Goal: Information Seeking & Learning: Learn about a topic

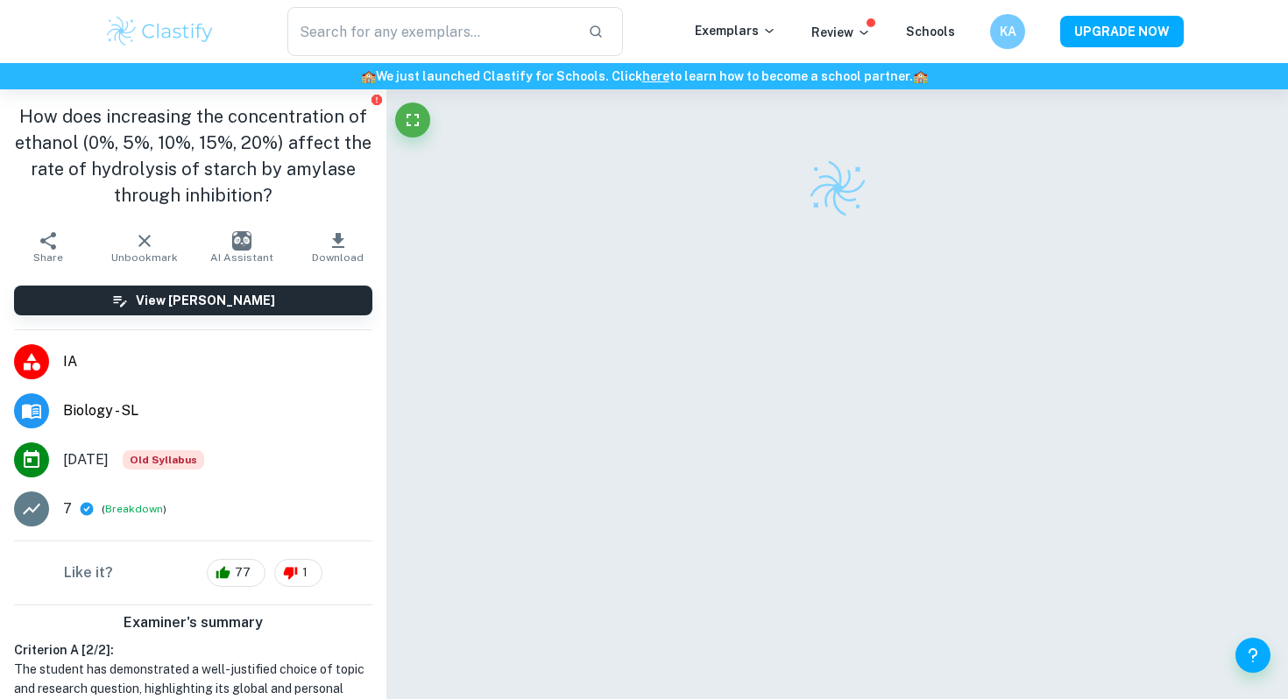
scroll to position [11, 0]
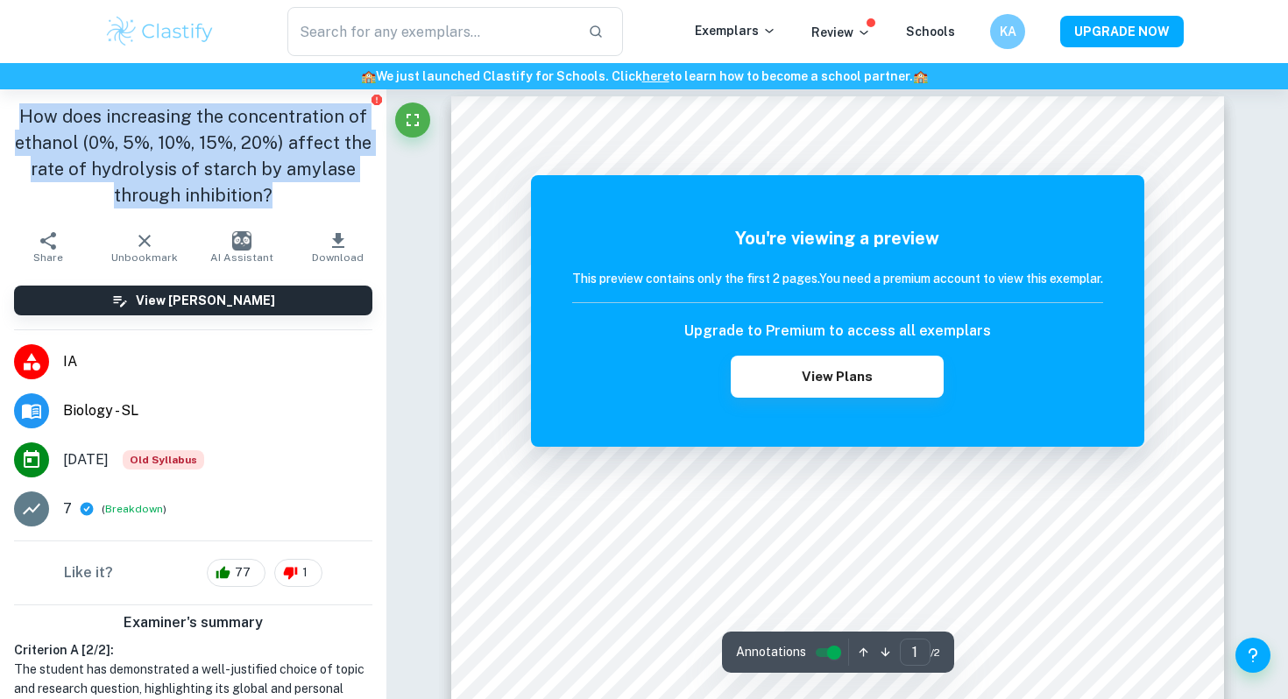
drag, startPoint x: 21, startPoint y: 114, endPoint x: 281, endPoint y: 202, distance: 274.8
click at [281, 202] on h1 "How does increasing the concentration of ethanol (0%, 5%, 10%, 15%, 20%) affect…" at bounding box center [193, 155] width 358 height 105
copy h1 "How does increasing the concentration of ethanol (0%, 5%, 10%, 15%, 20%) affect…"
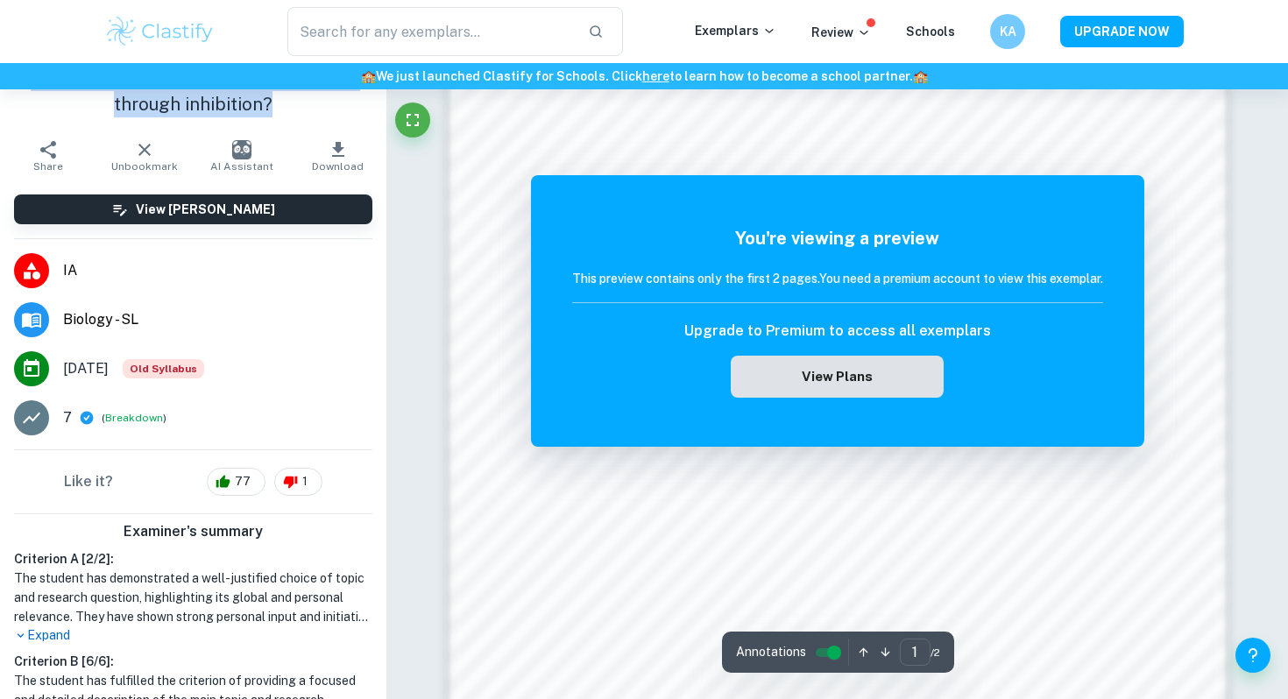
click at [788, 374] on button "View Plans" at bounding box center [837, 377] width 212 height 42
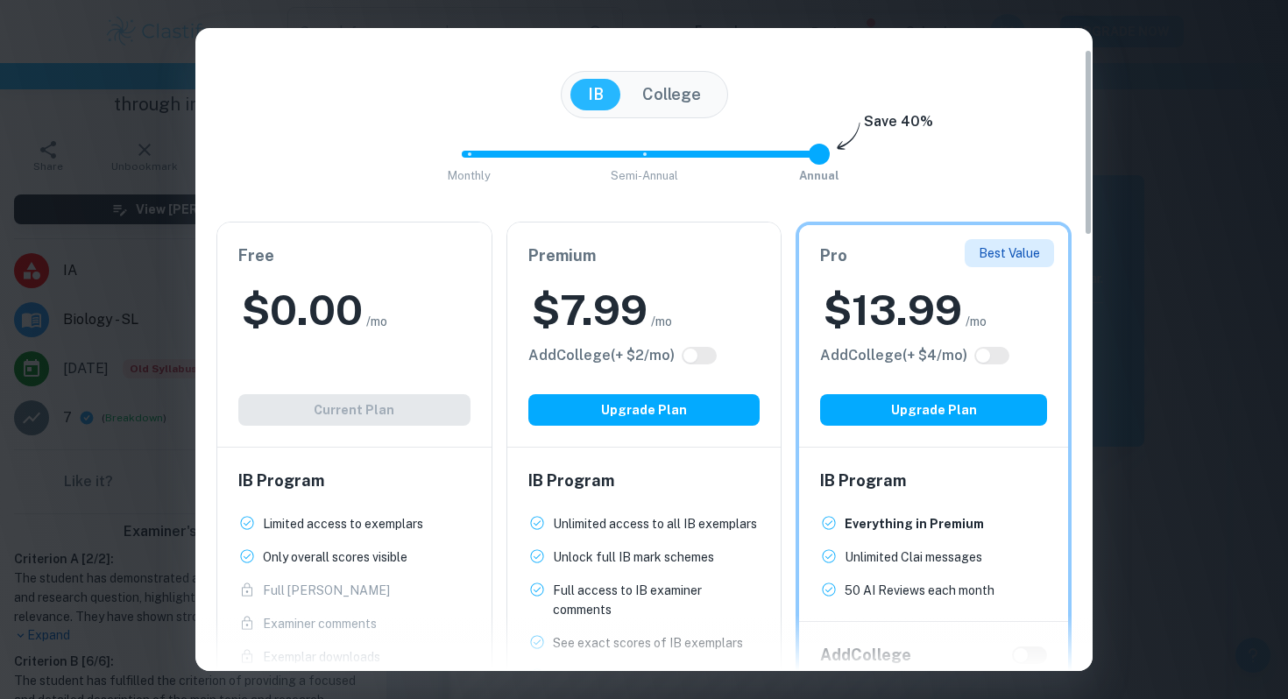
scroll to position [104, 0]
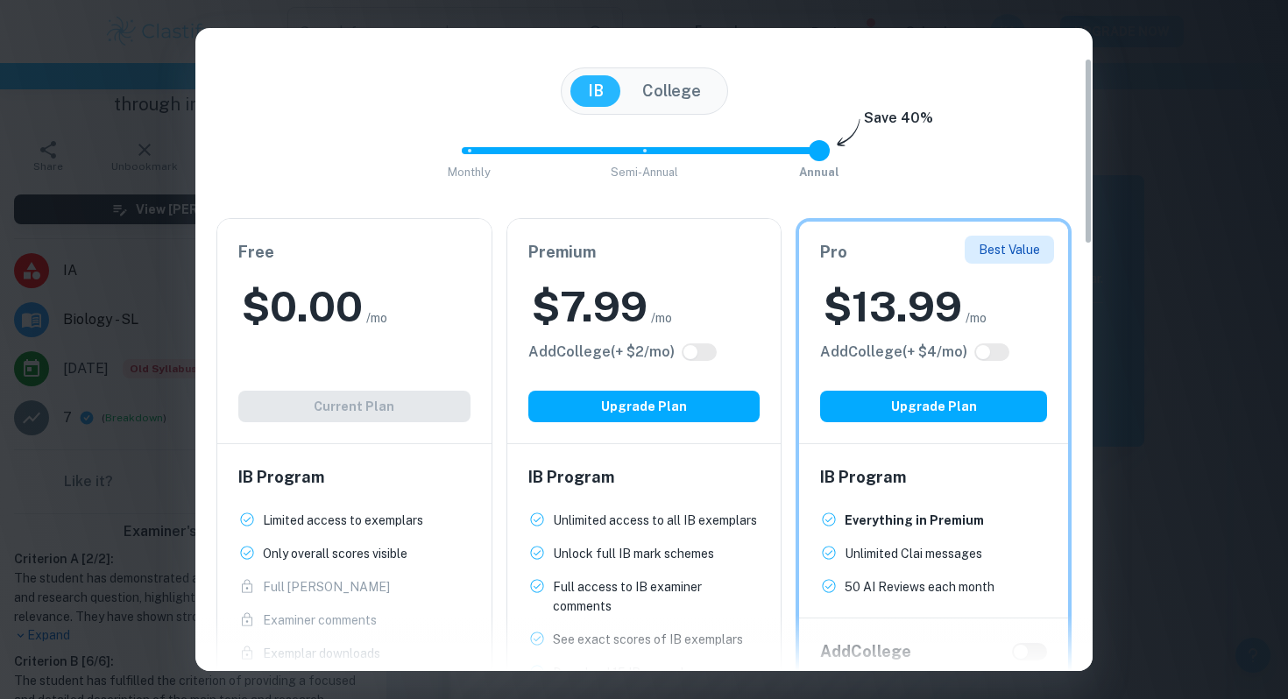
click at [1180, 367] on div "Easily Ace Your IB Coursework & Crush College Essays. Get Clastify Premium Get …" at bounding box center [644, 349] width 1288 height 699
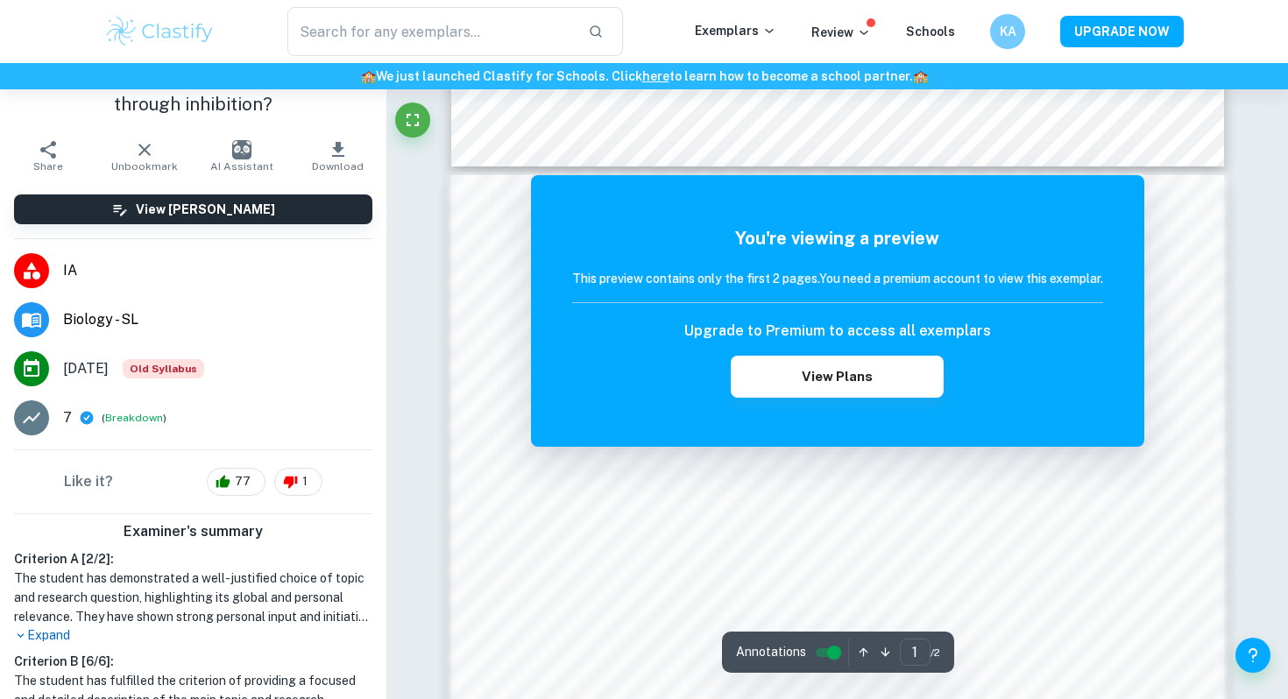
scroll to position [931, 0]
